Goal: Transaction & Acquisition: Purchase product/service

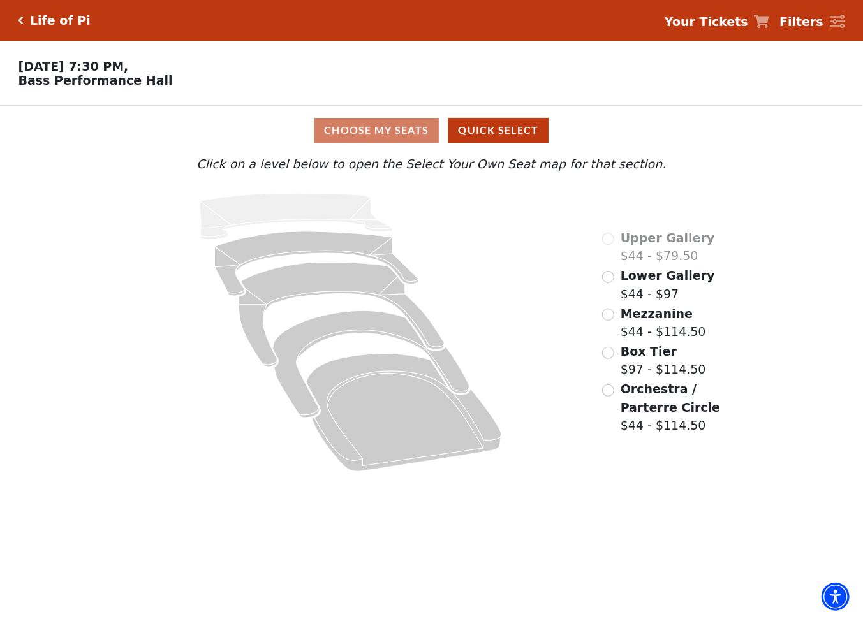
click at [823, 13] on span "Filters" at bounding box center [801, 22] width 44 height 18
click at [839, 20] on icon at bounding box center [836, 22] width 15 height 14
click at [50, 27] on h5 "Life of Pi" at bounding box center [60, 20] width 61 height 15
click at [26, 13] on div "Life of Pi Your Tickets Filters" at bounding box center [431, 20] width 863 height 41
click at [22, 19] on icon "Click here to go back to filters" at bounding box center [21, 20] width 6 height 9
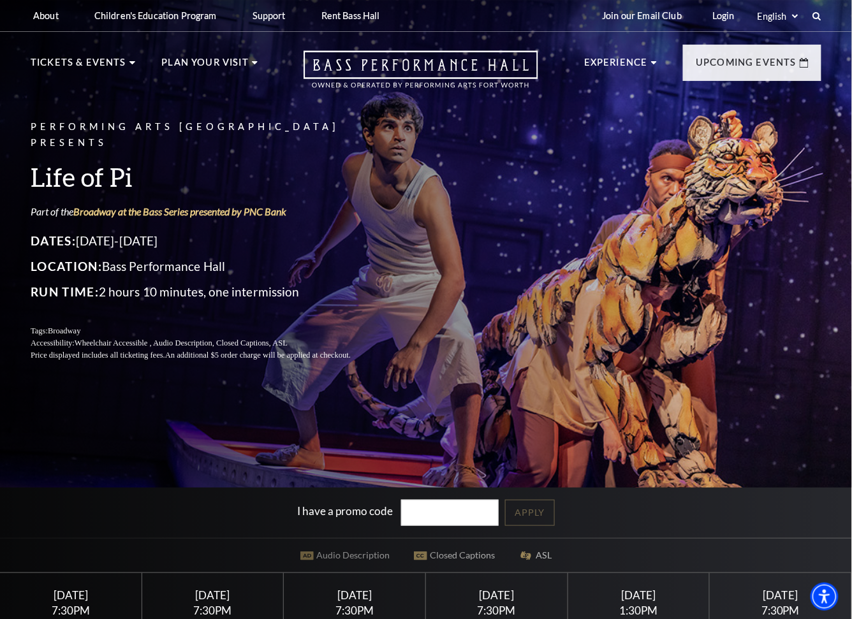
scroll to position [283, 0]
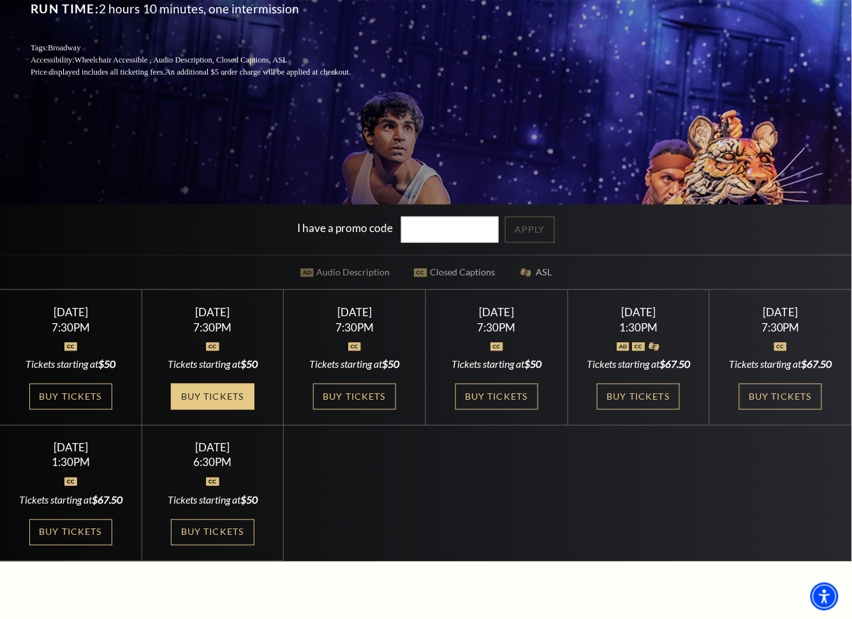
click at [217, 404] on link "Buy Tickets" at bounding box center [212, 397] width 83 height 26
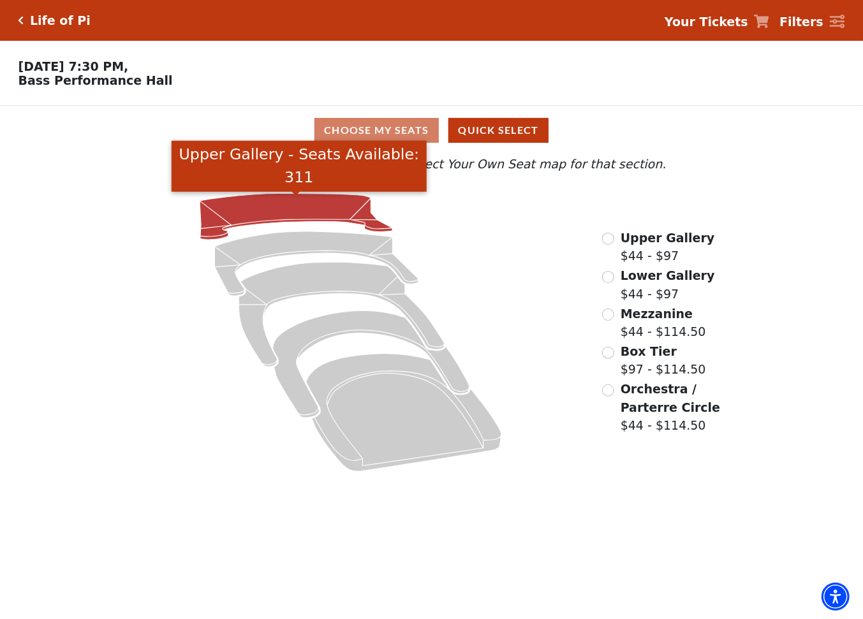
click at [282, 212] on icon "Upper Gallery - Seats Available: 311" at bounding box center [296, 217] width 193 height 46
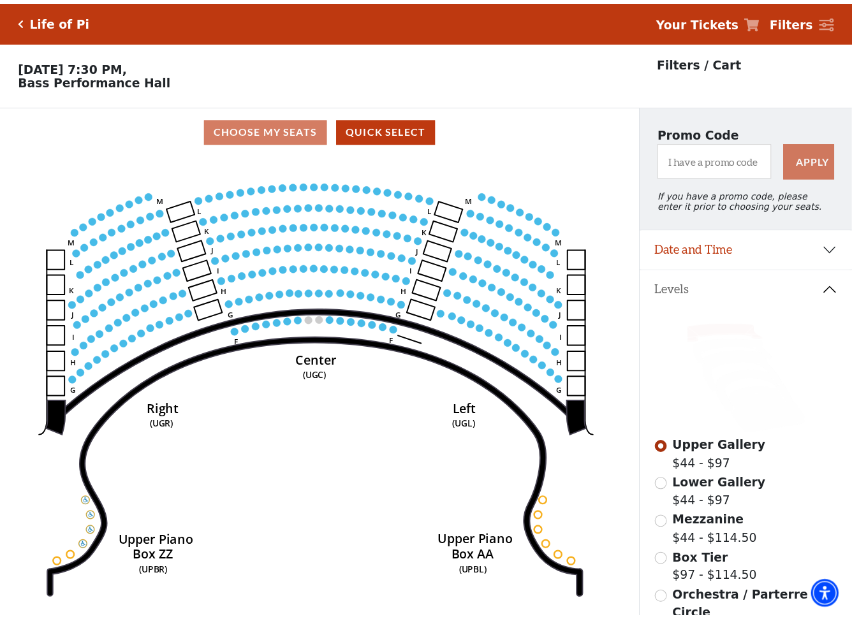
scroll to position [59, 0]
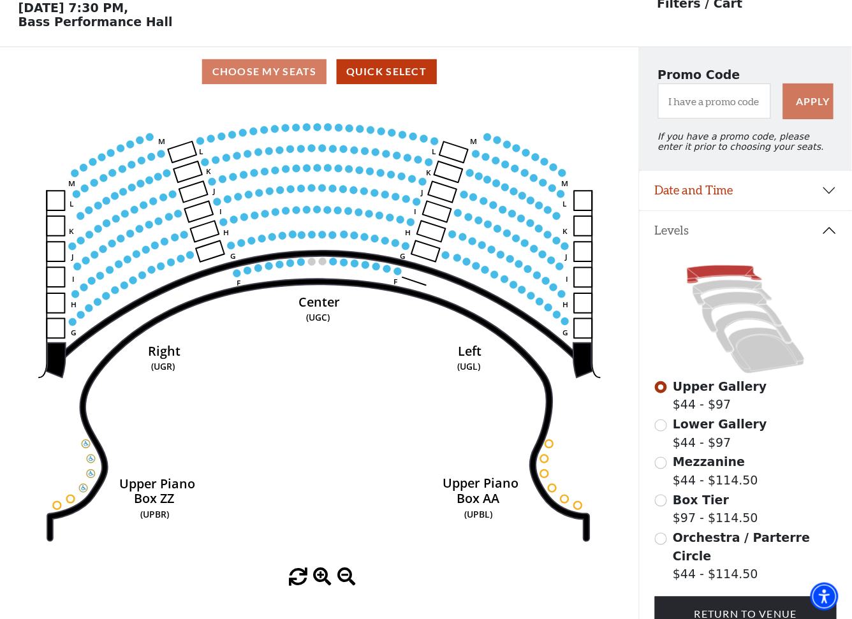
click at [813, 302] on icon at bounding box center [746, 319] width 182 height 115
